Goal: Information Seeking & Learning: Learn about a topic

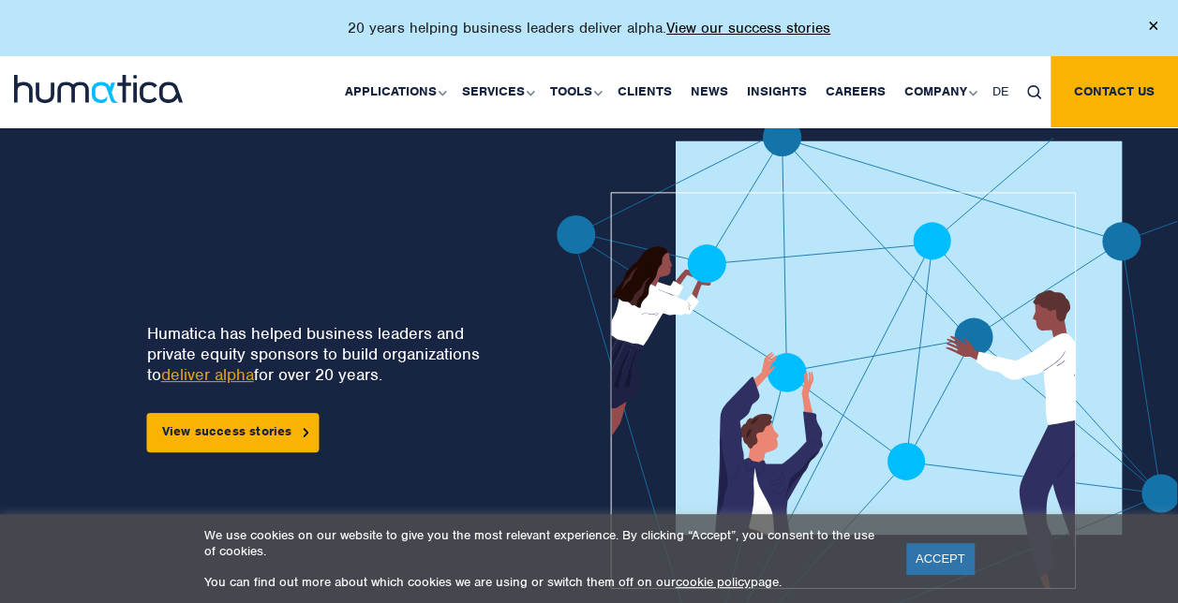
click at [0, 0] on link "About Humatica" at bounding box center [0, 0] width 0 height 0
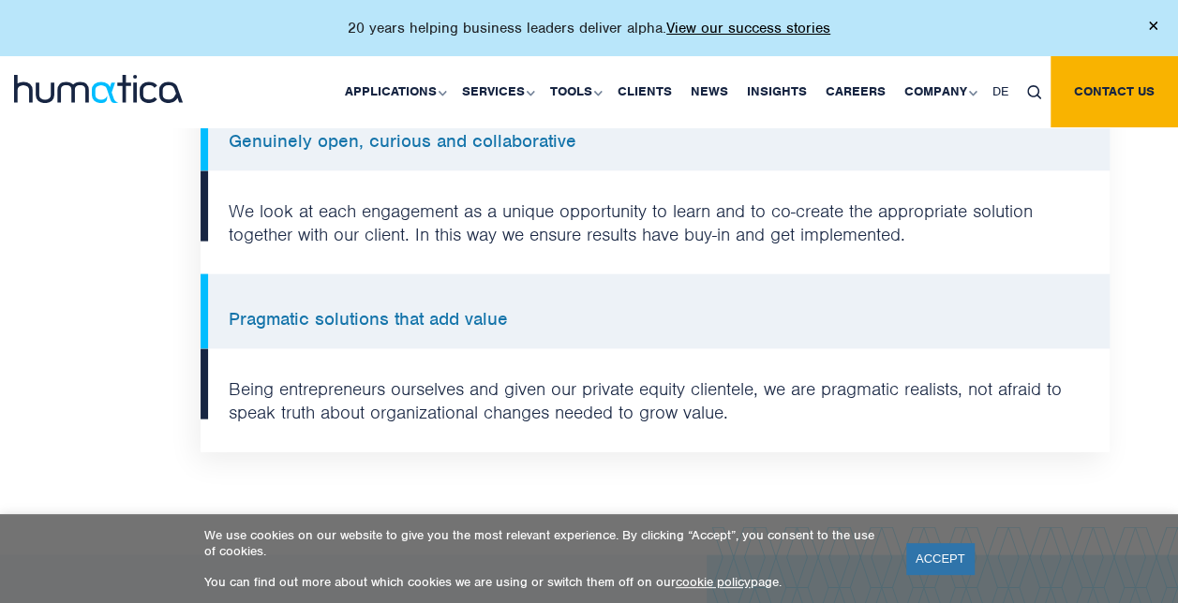
scroll to position [1836, 0]
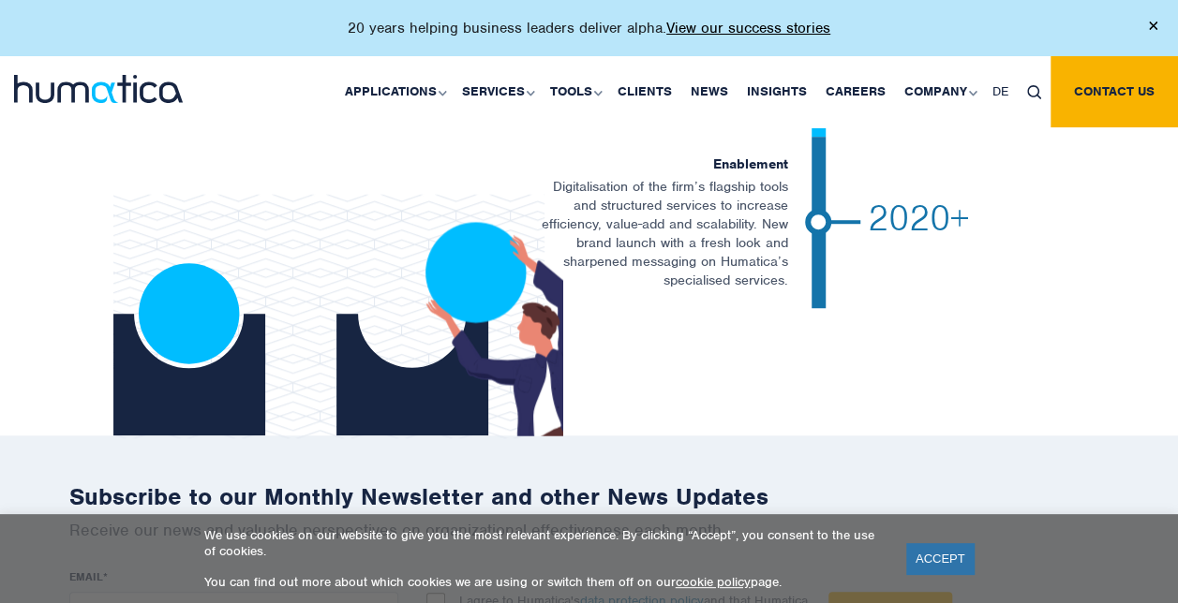
scroll to position [4334, 0]
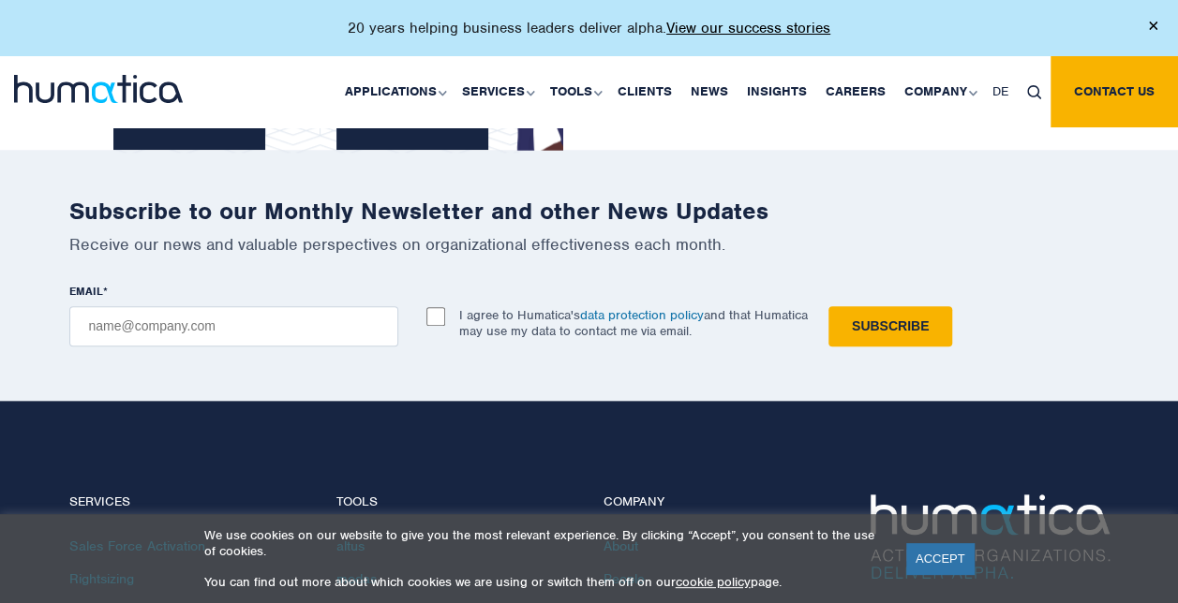
click at [0, 0] on link "Our People" at bounding box center [0, 0] width 0 height 0
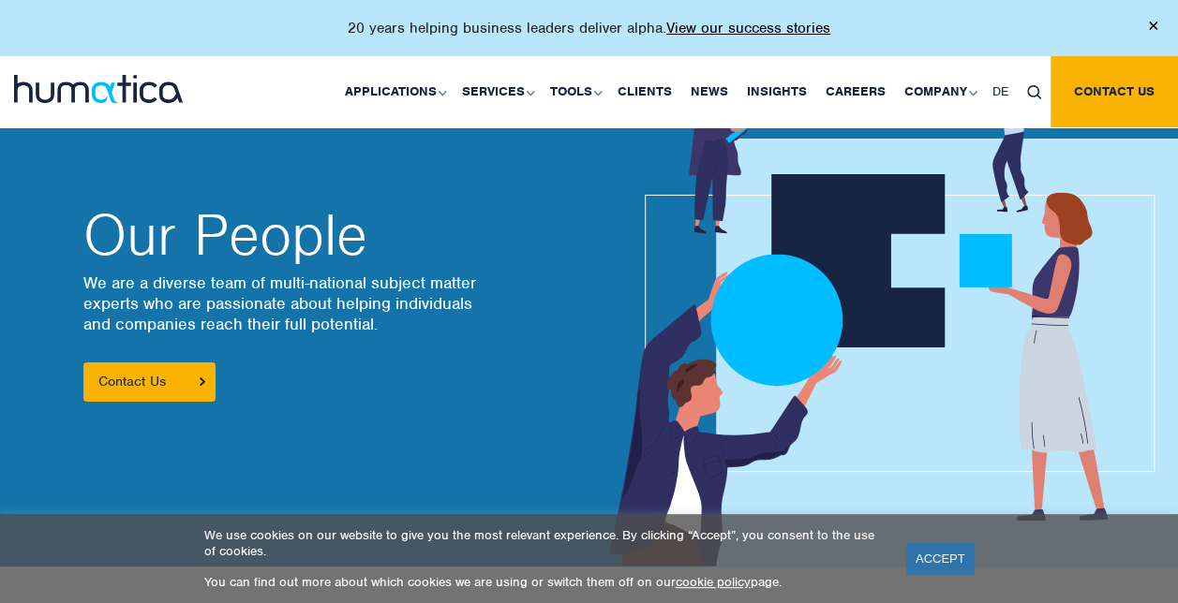
scroll to position [32, 0]
